Goal: Task Accomplishment & Management: Use online tool/utility

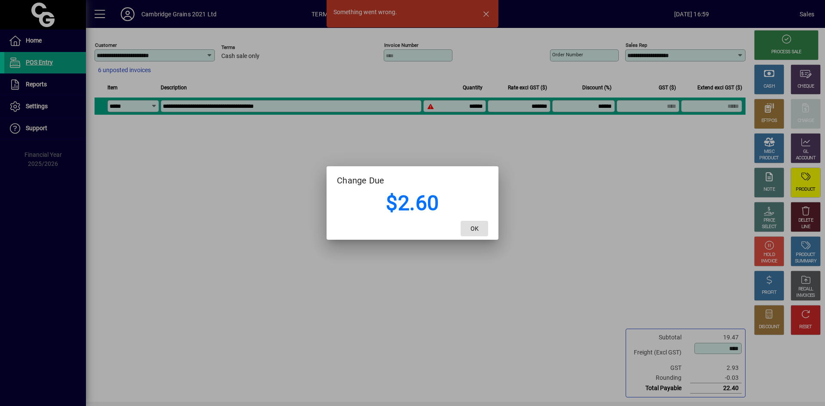
click at [471, 225] on button "OK" at bounding box center [473, 228] width 27 height 15
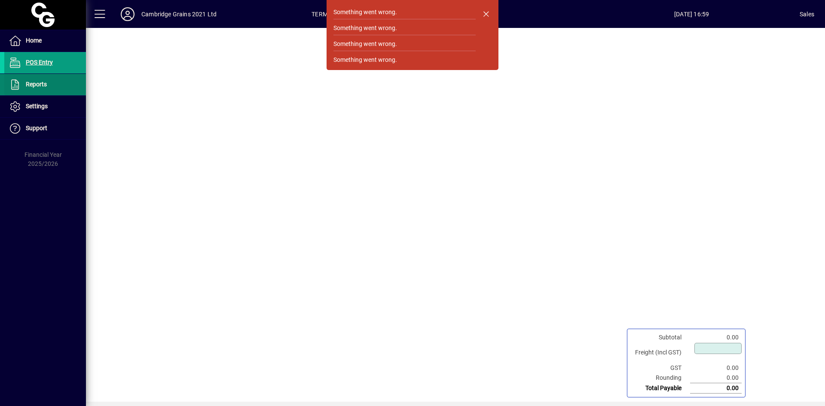
click at [46, 91] on span at bounding box center [45, 84] width 82 height 21
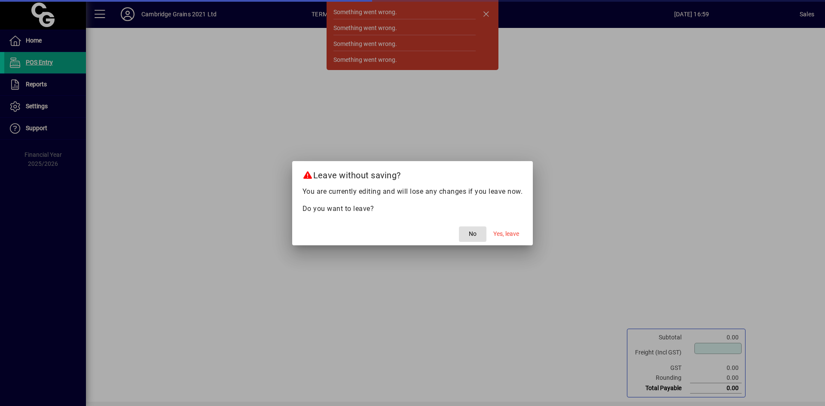
click at [669, 226] on div at bounding box center [412, 203] width 825 height 406
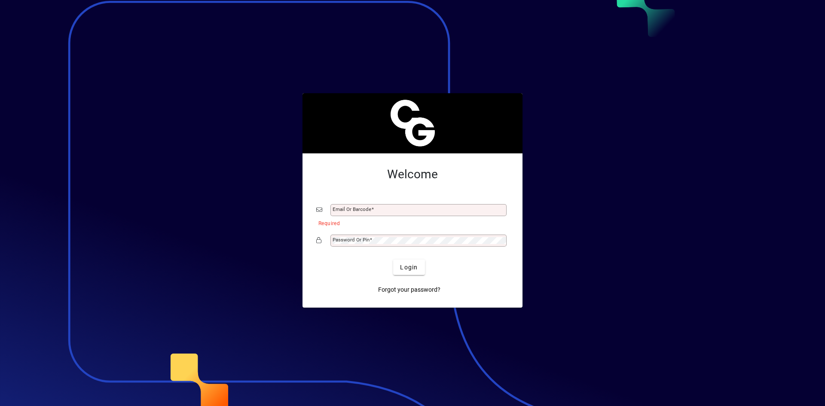
click at [465, 377] on div at bounding box center [412, 203] width 825 height 406
